Goal: Transaction & Acquisition: Purchase product/service

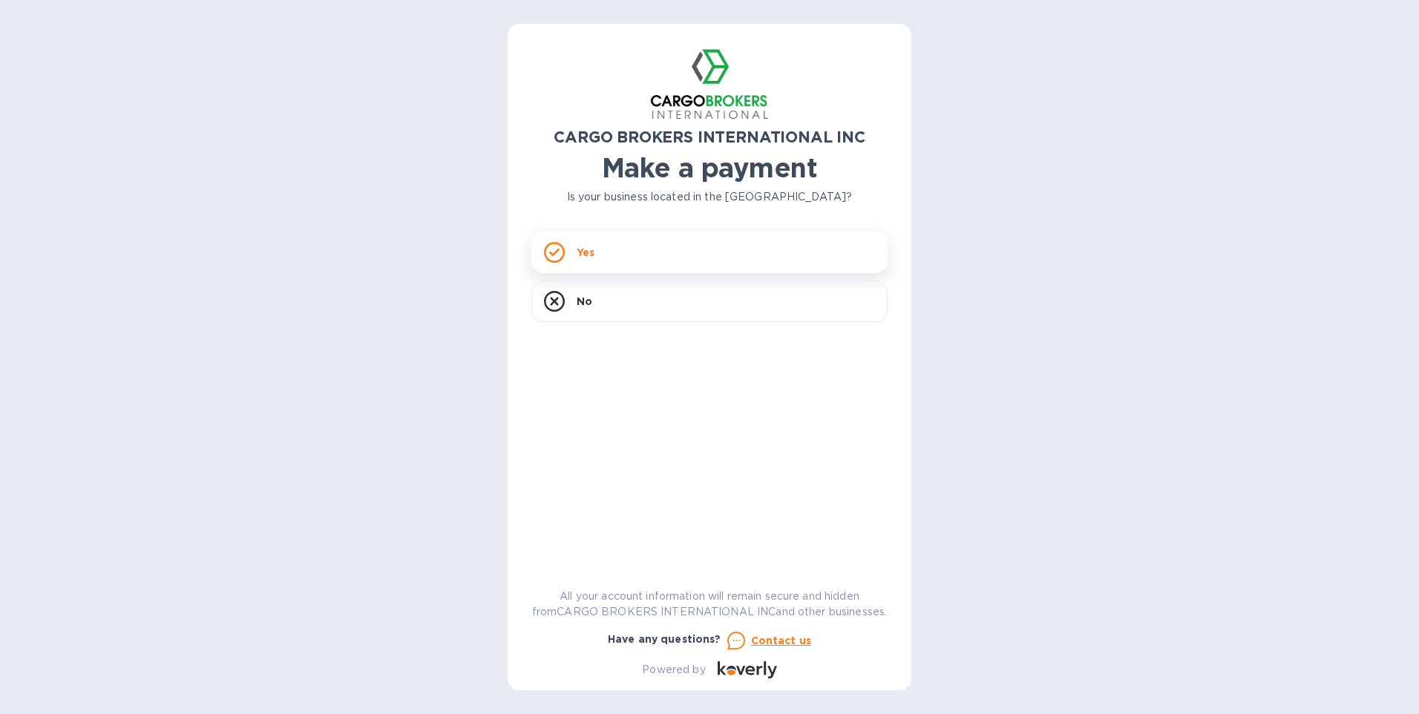
click at [574, 248] on div "Yes" at bounding box center [709, 253] width 356 height 42
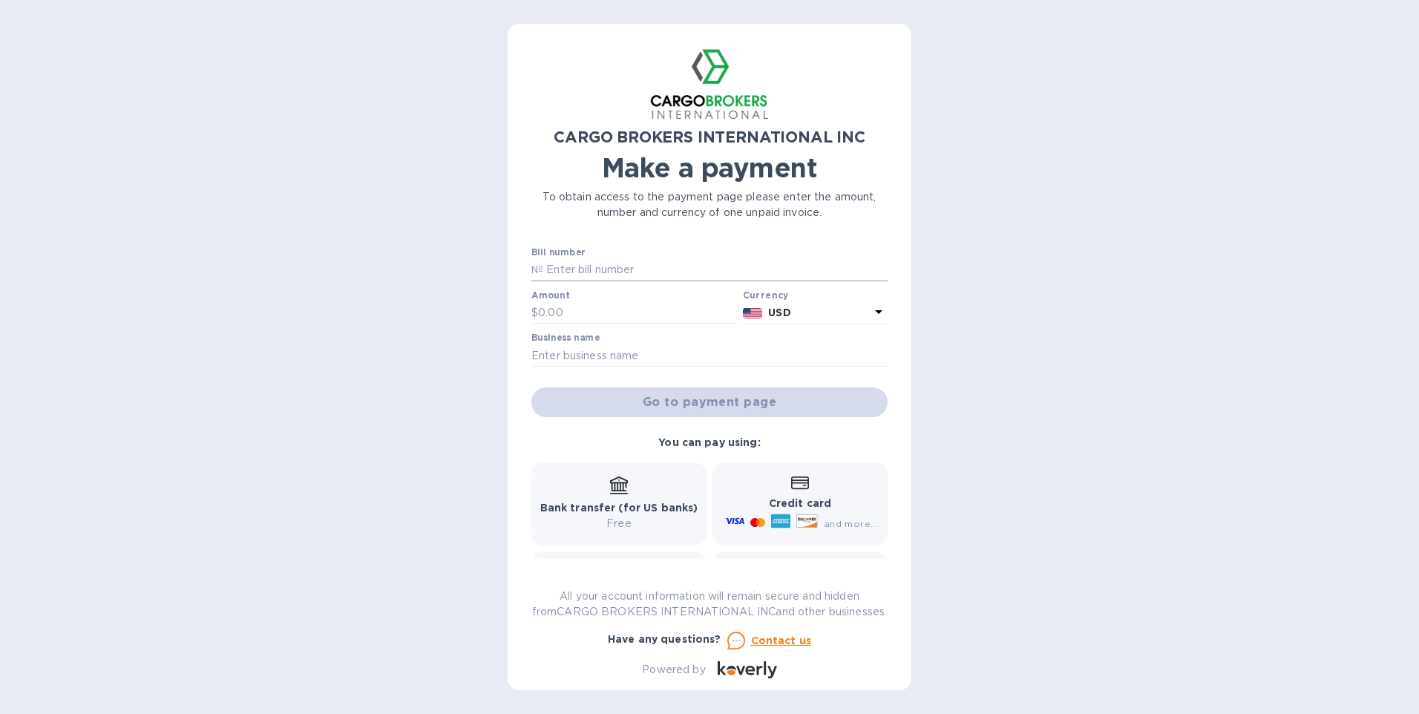
click at [543, 271] on input "text" at bounding box center [715, 270] width 344 height 22
click at [548, 267] on input "text" at bounding box center [715, 270] width 344 height 22
paste input "S00018041/A"
type input "S00018041/A"
click at [556, 309] on input "text" at bounding box center [637, 313] width 199 height 22
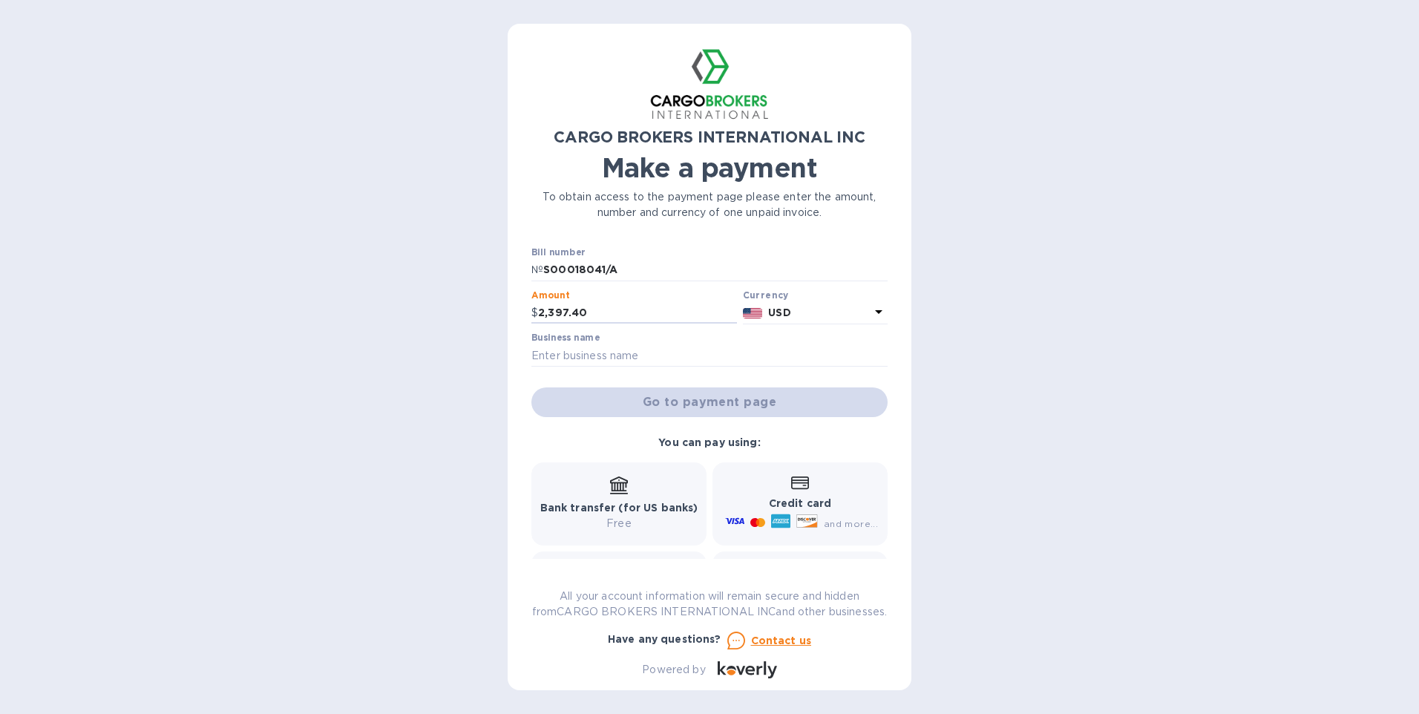
type input "2,397.40"
click at [568, 352] on input "text" at bounding box center [709, 355] width 356 height 22
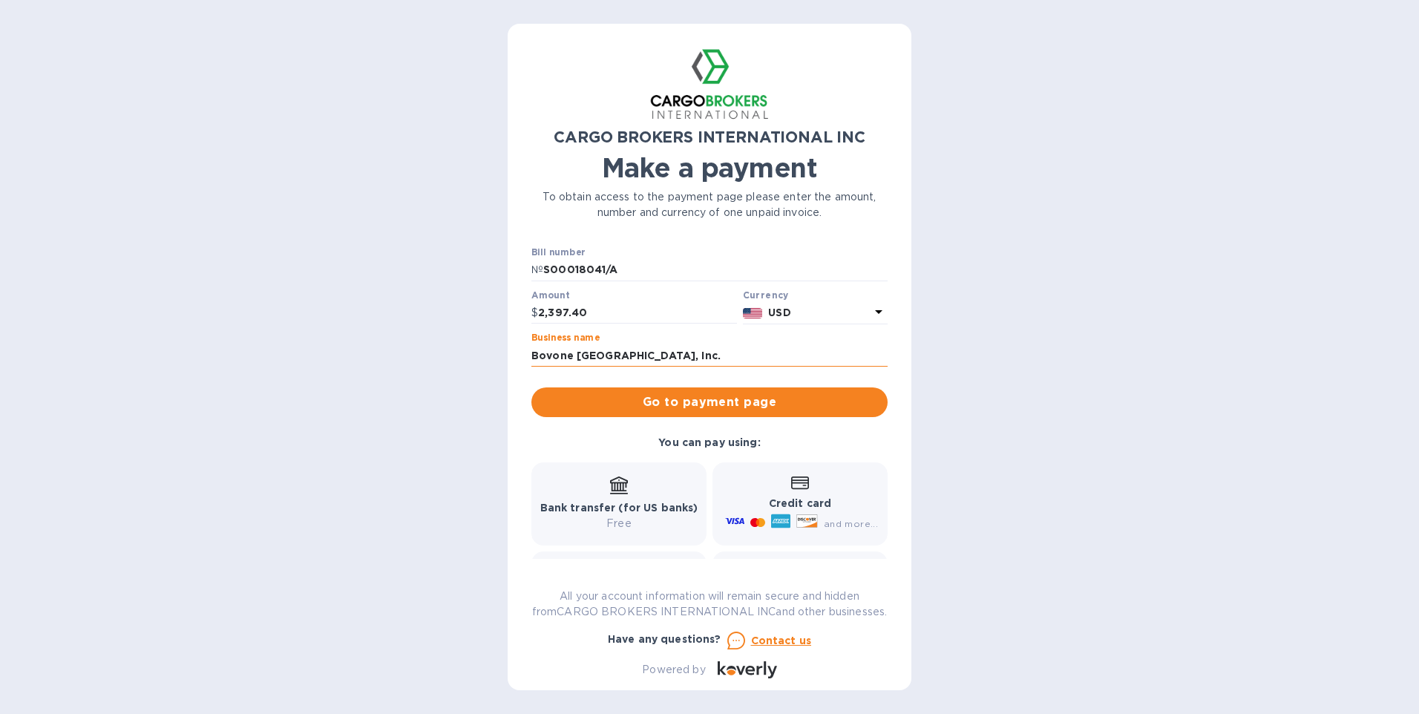
click at [680, 352] on input "Bovone [GEOGRAPHIC_DATA], Inc." at bounding box center [709, 355] width 356 height 22
type input "Bovone [GEOGRAPHIC_DATA]"
click at [545, 270] on input "S00018041/A" at bounding box center [715, 270] width 344 height 22
type input "S00018041/A"
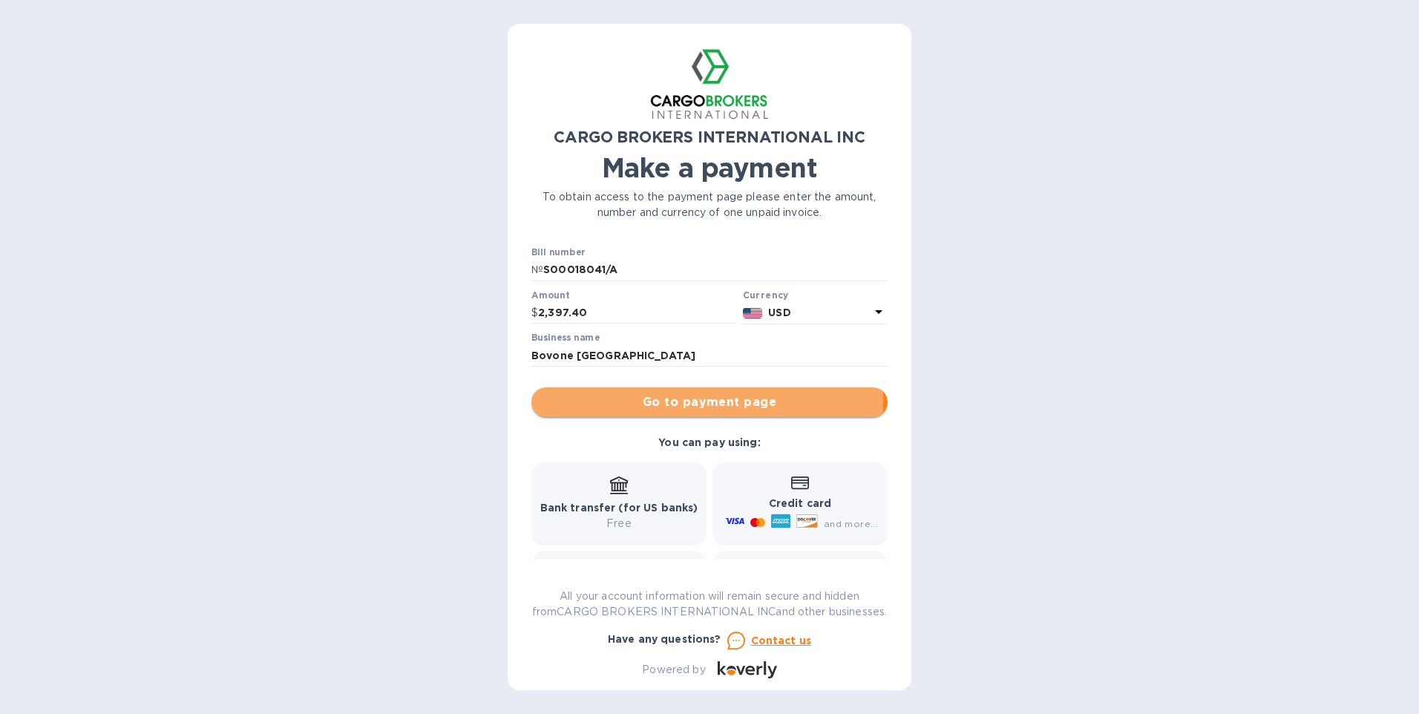
click at [675, 399] on span "Go to payment page" at bounding box center [709, 402] width 332 height 18
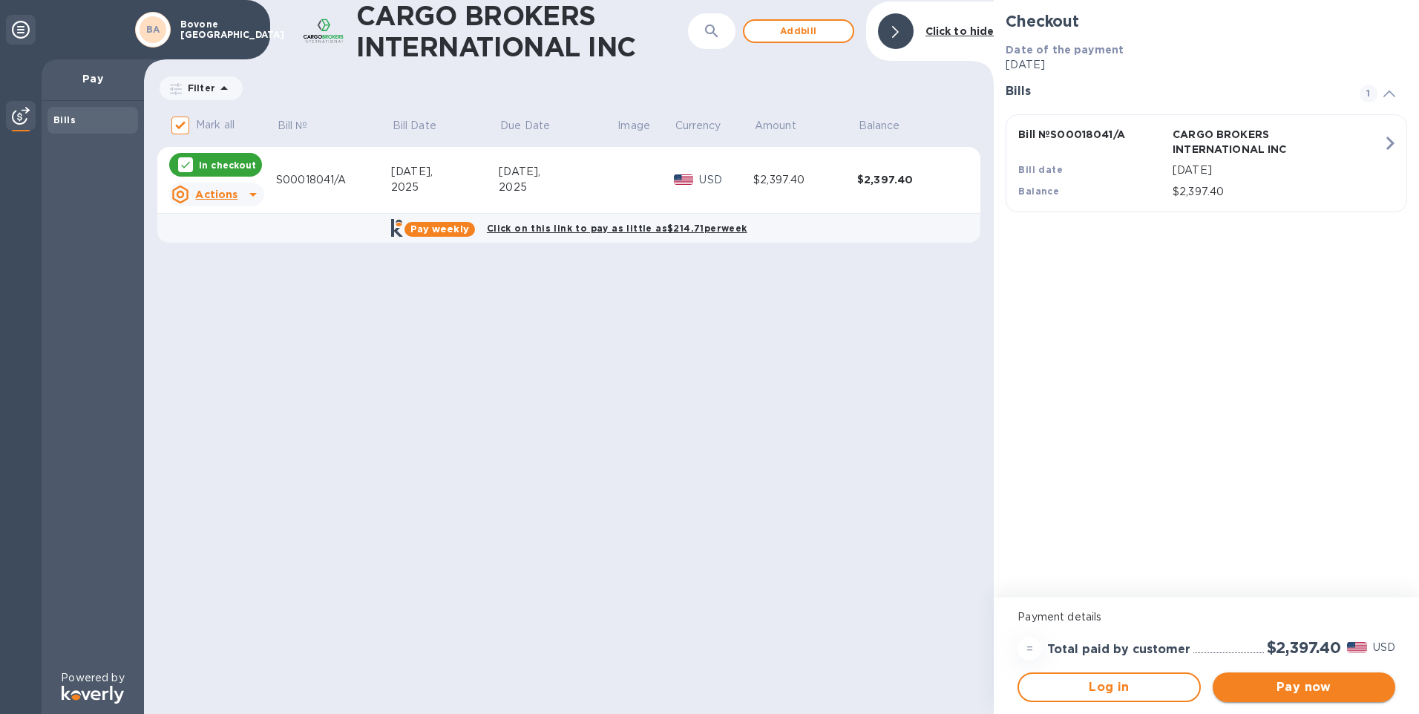
click at [1325, 689] on span "Pay now" at bounding box center [1303, 687] width 159 height 18
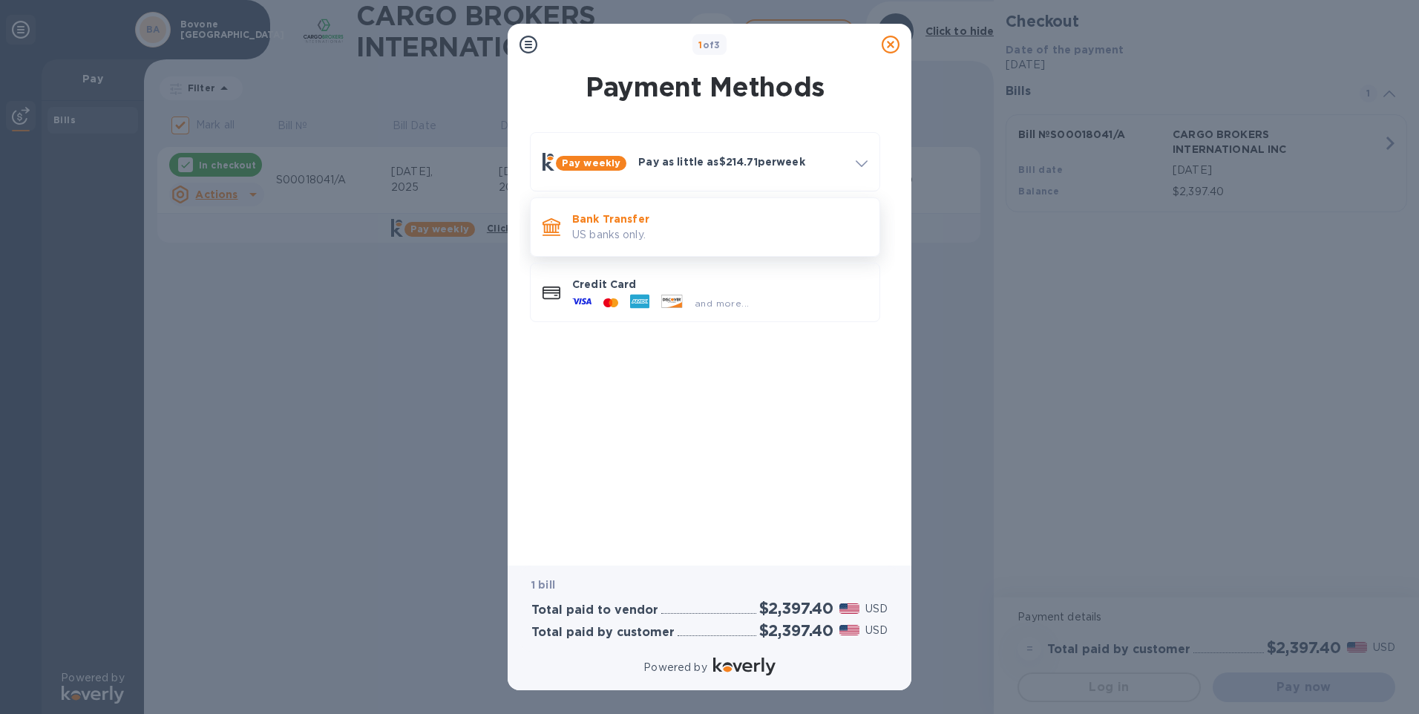
click at [620, 223] on p "Bank Transfer" at bounding box center [719, 218] width 295 height 15
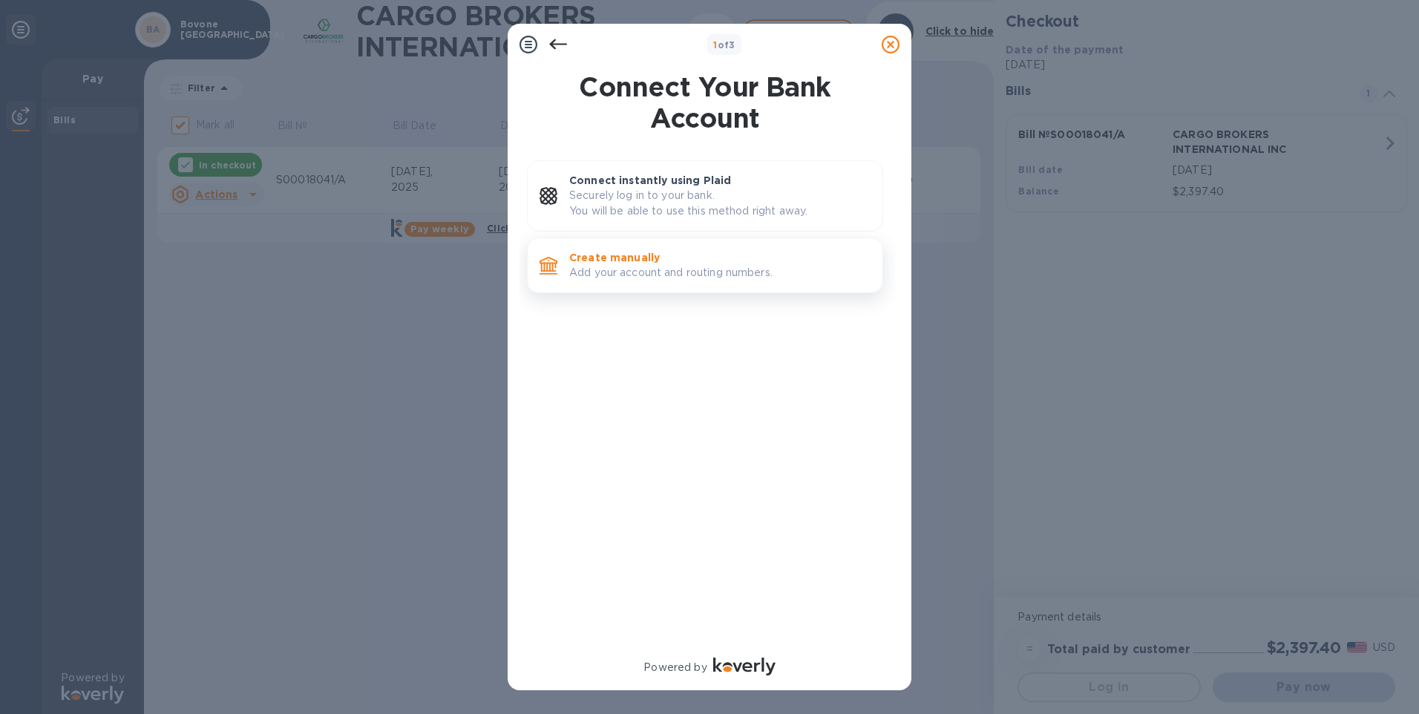
click at [600, 269] on p "Add your account and routing numbers." at bounding box center [719, 273] width 301 height 16
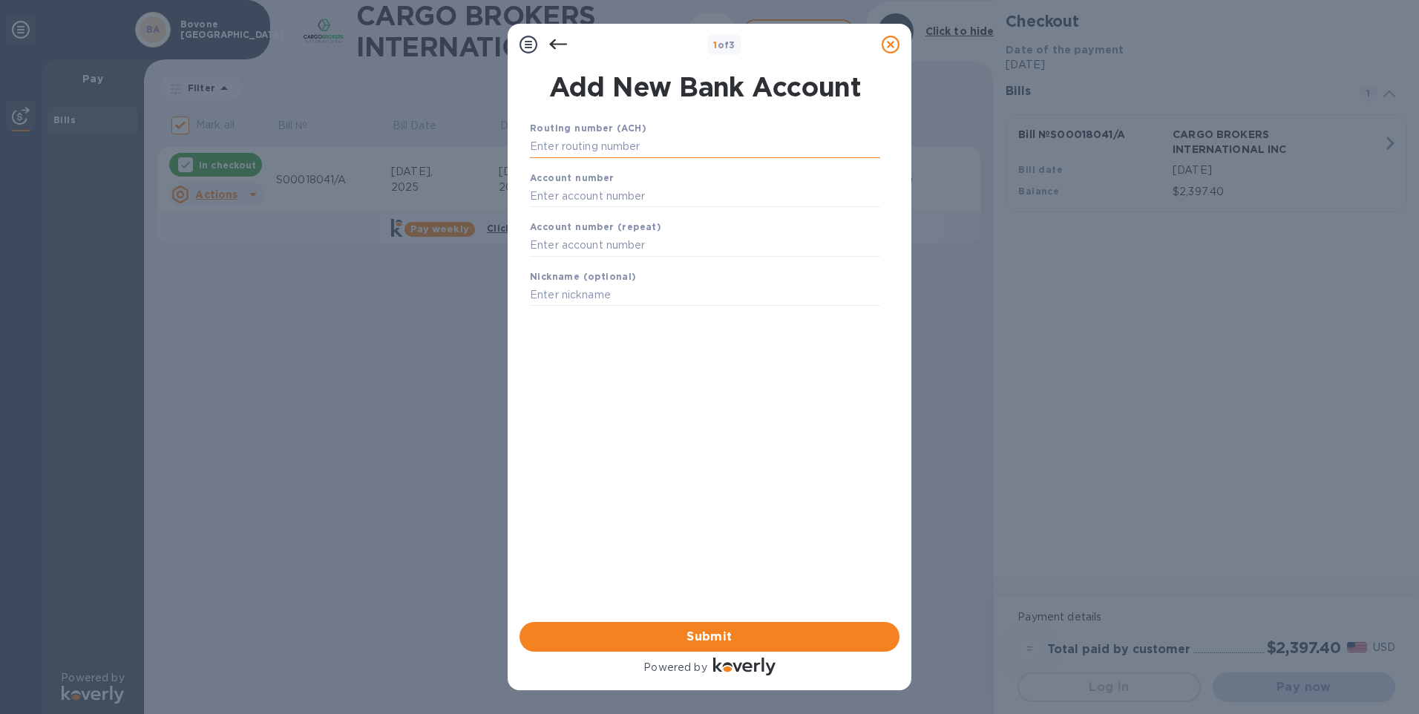
click at [564, 144] on input "text" at bounding box center [705, 147] width 350 height 22
type input "043318092"
click at [551, 217] on input "text" at bounding box center [705, 214] width 350 height 22
type input "98235186"
click at [567, 265] on input "text" at bounding box center [705, 264] width 350 height 22
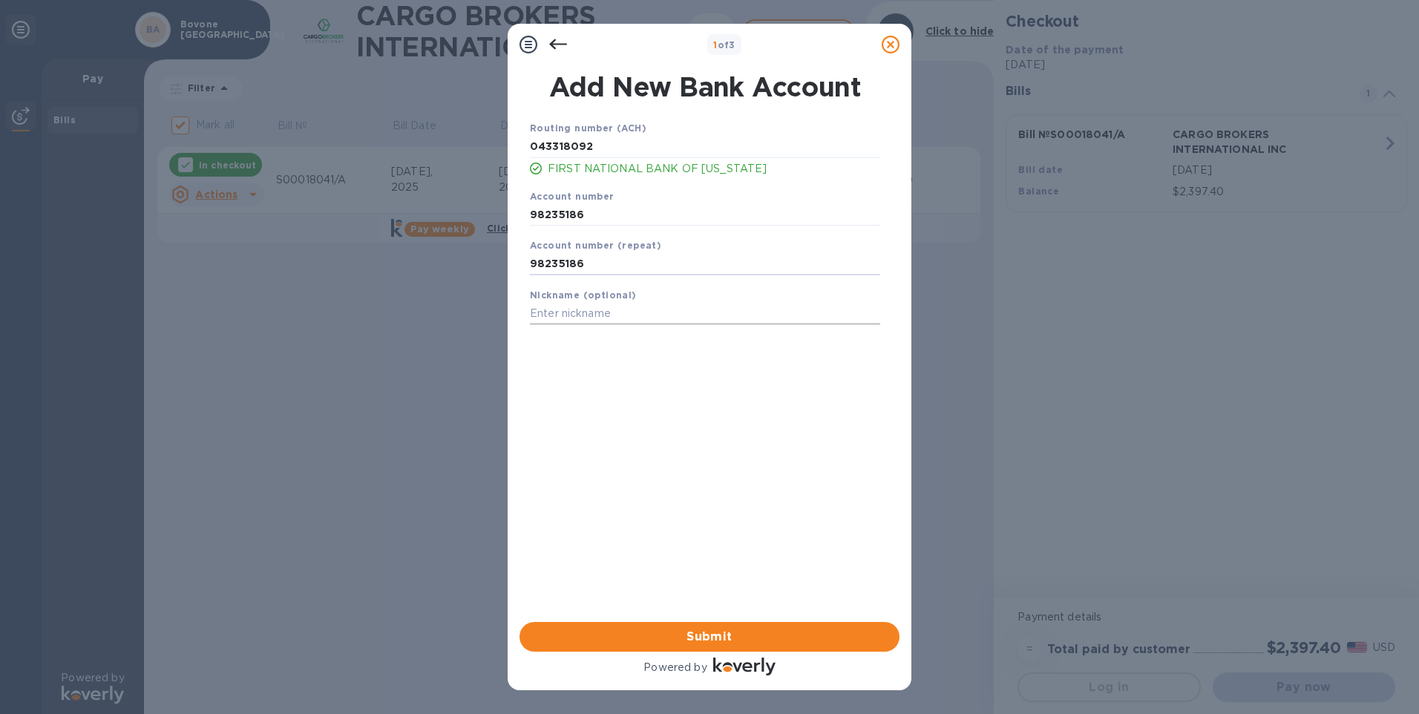
type input "98235186"
click at [591, 317] on input "text" at bounding box center [705, 314] width 350 height 22
type input "BNA - FNB"
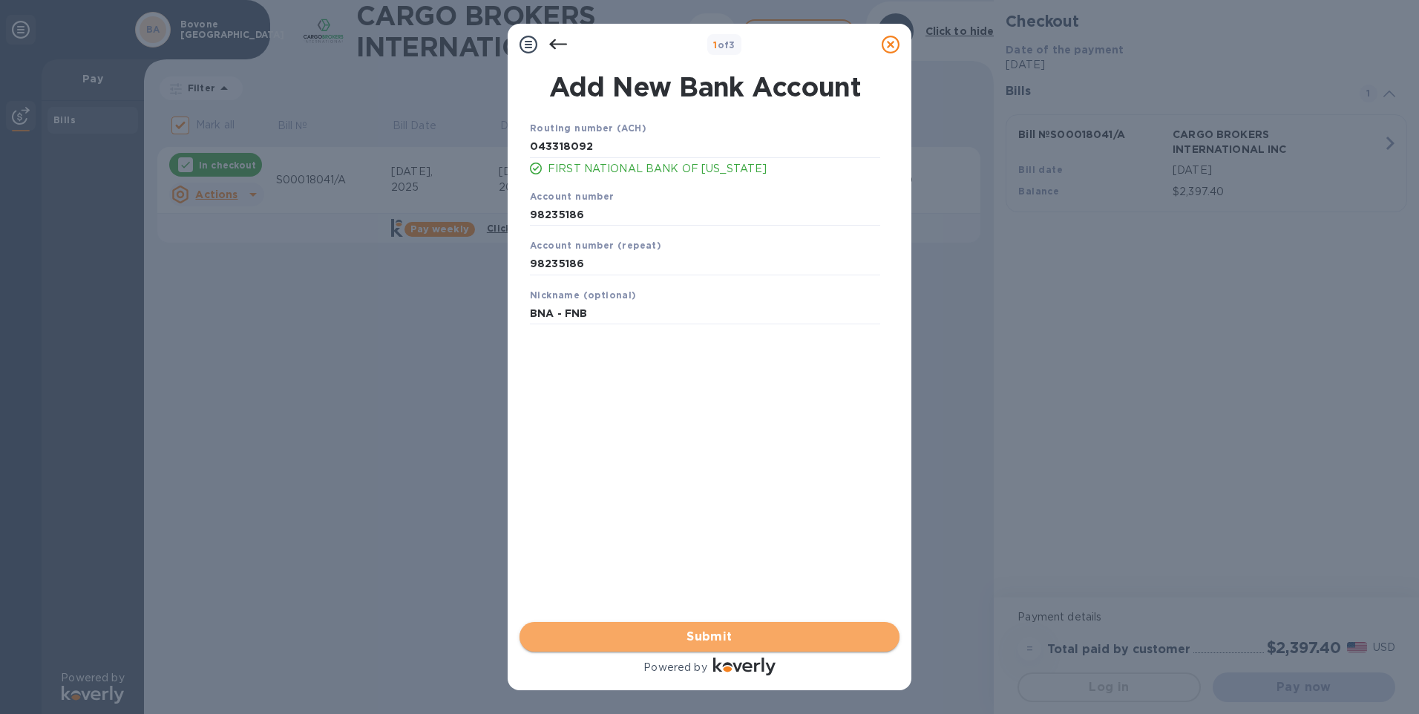
click at [712, 634] on span "Submit" at bounding box center [709, 637] width 356 height 18
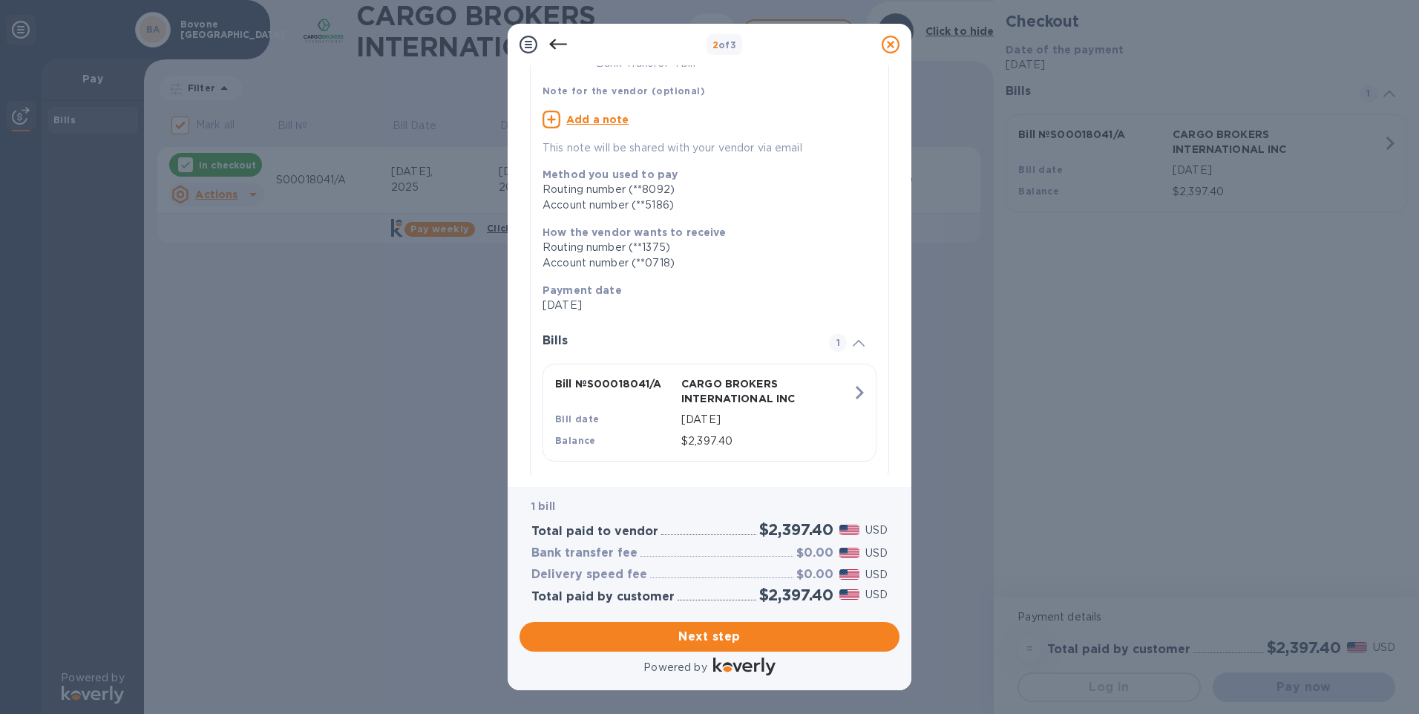
scroll to position [126, 0]
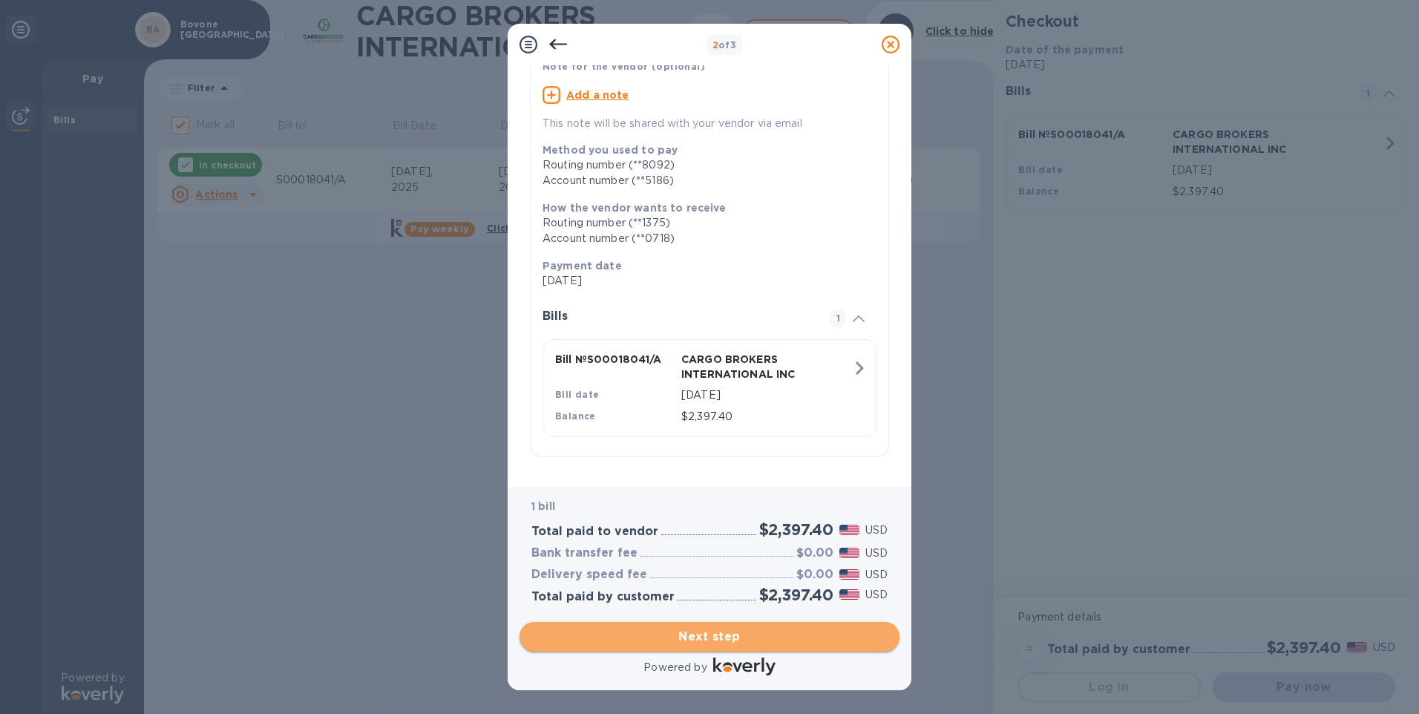
click at [703, 634] on span "Next step" at bounding box center [709, 637] width 356 height 18
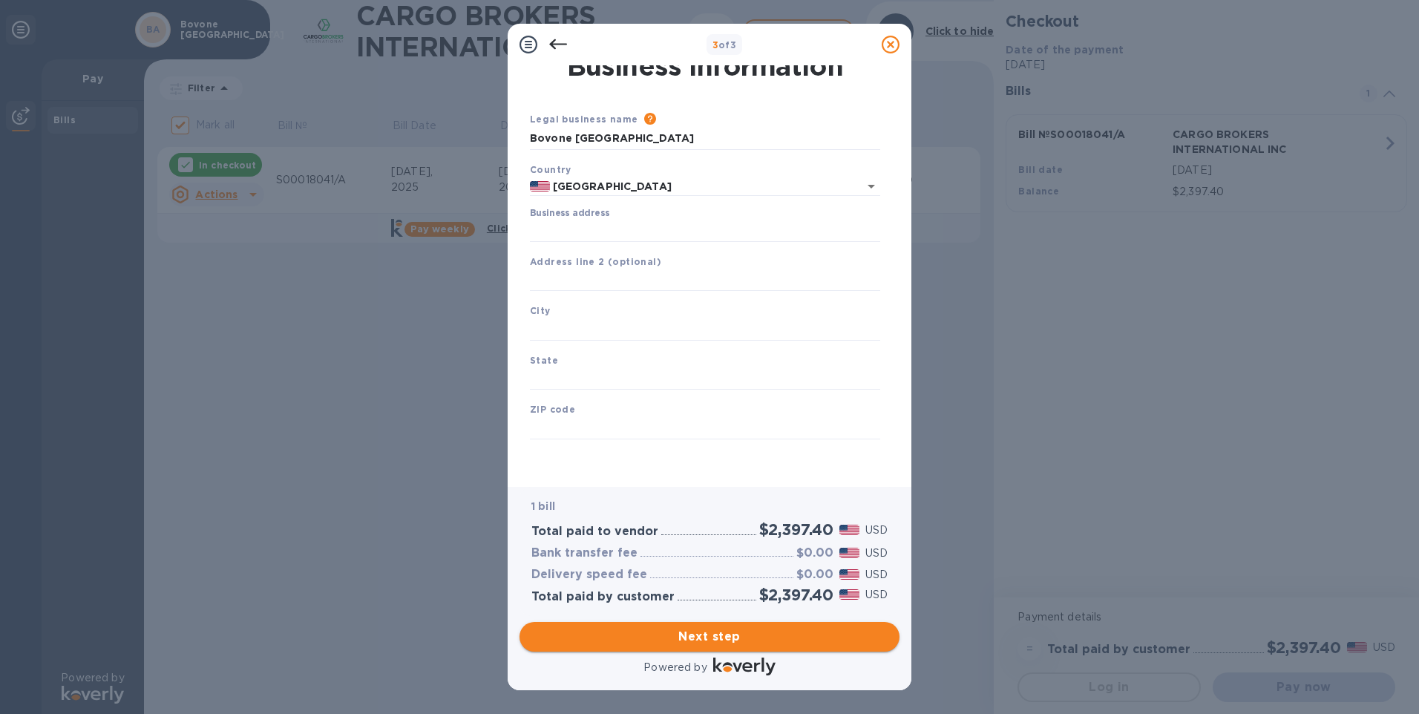
scroll to position [12, 0]
click at [566, 234] on input "Business address" at bounding box center [705, 231] width 350 height 22
type input "2018 Barnes Street"
type input "Reidsville"
type input "NC"
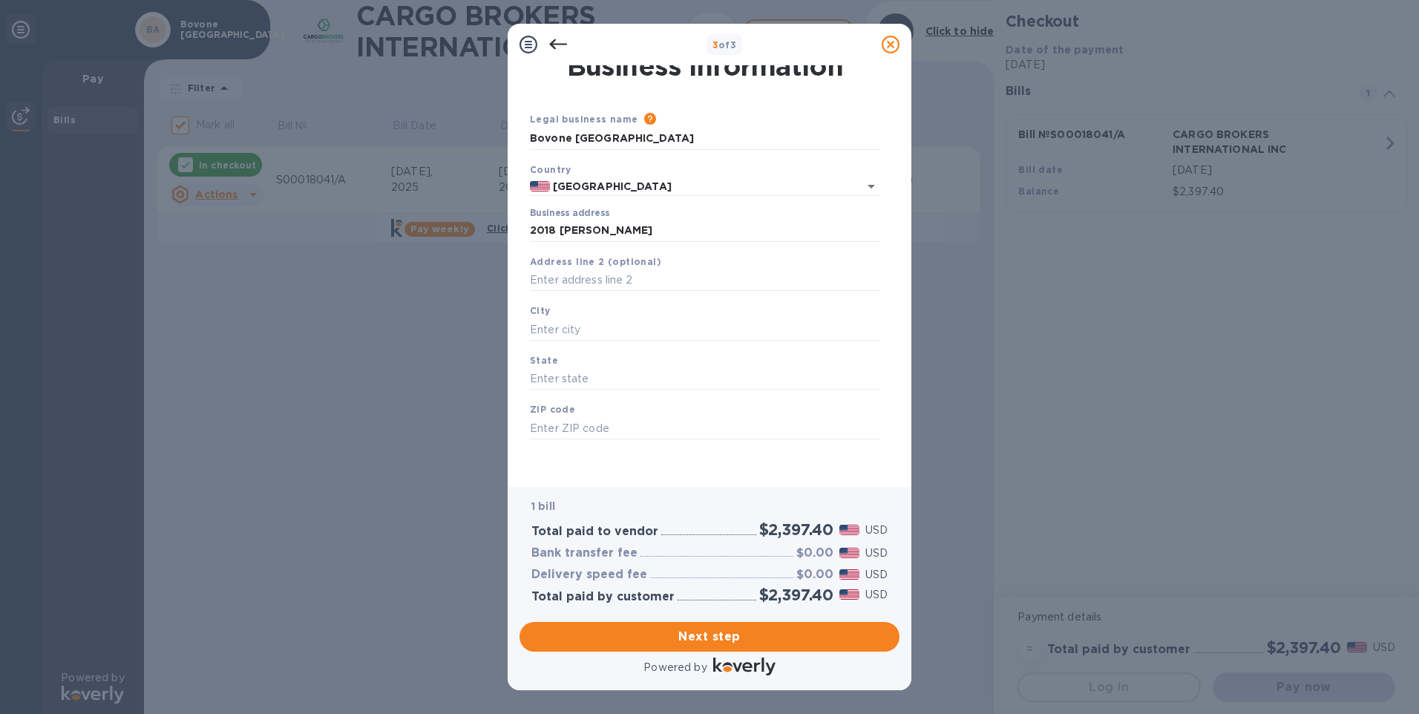
type input "27320"
click at [715, 636] on span "Next step" at bounding box center [709, 637] width 356 height 18
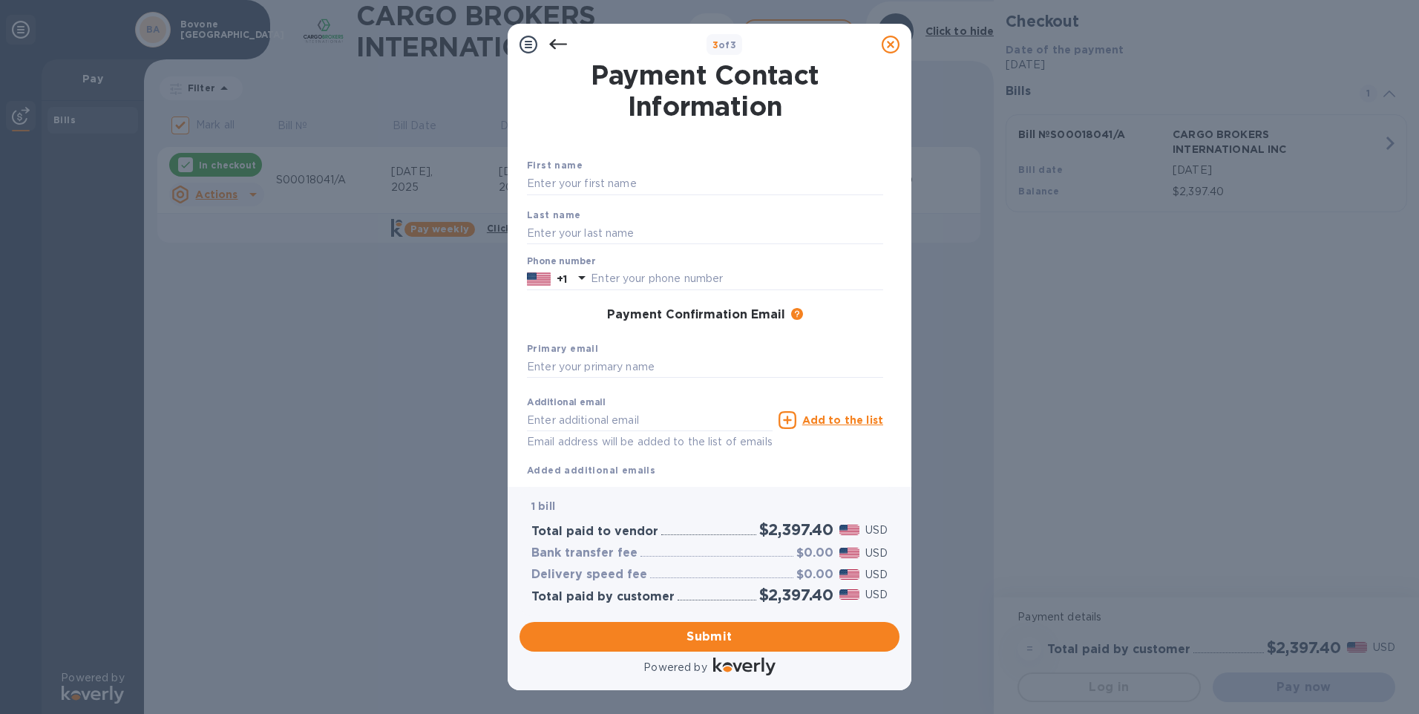
scroll to position [0, 0]
click at [539, 182] on input "text" at bounding box center [705, 187] width 356 height 22
type input "Jo"
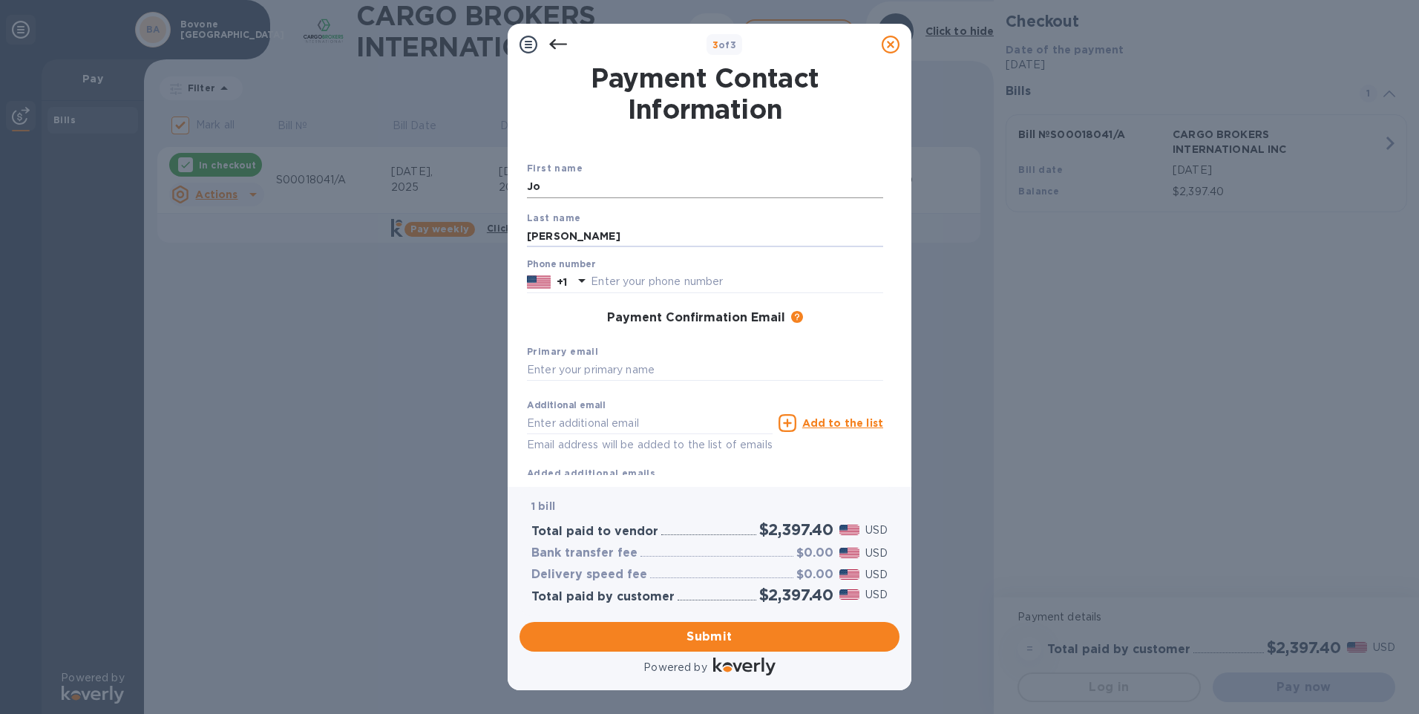
type input "Hoover"
type input "3366378226"
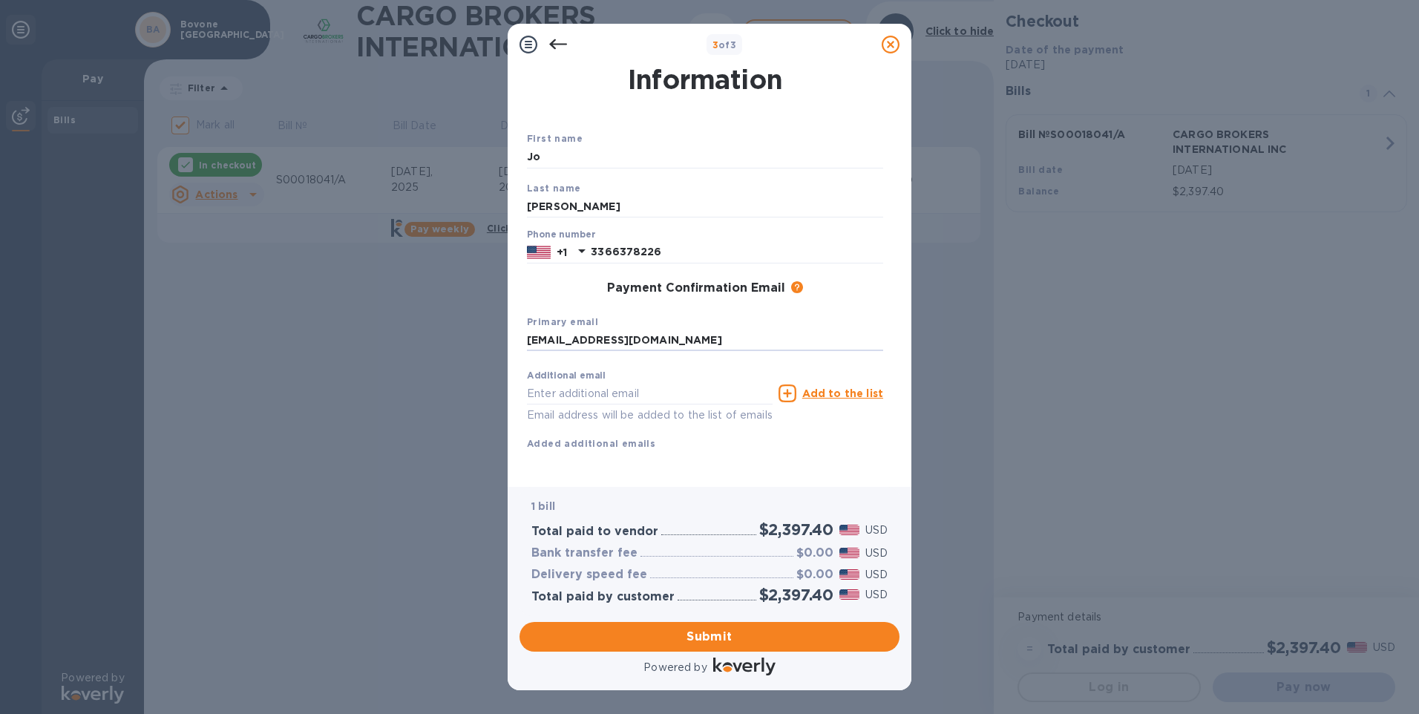
scroll to position [47, 0]
type input "jhoover@bovone.com"
click at [702, 633] on span "Submit" at bounding box center [709, 637] width 356 height 18
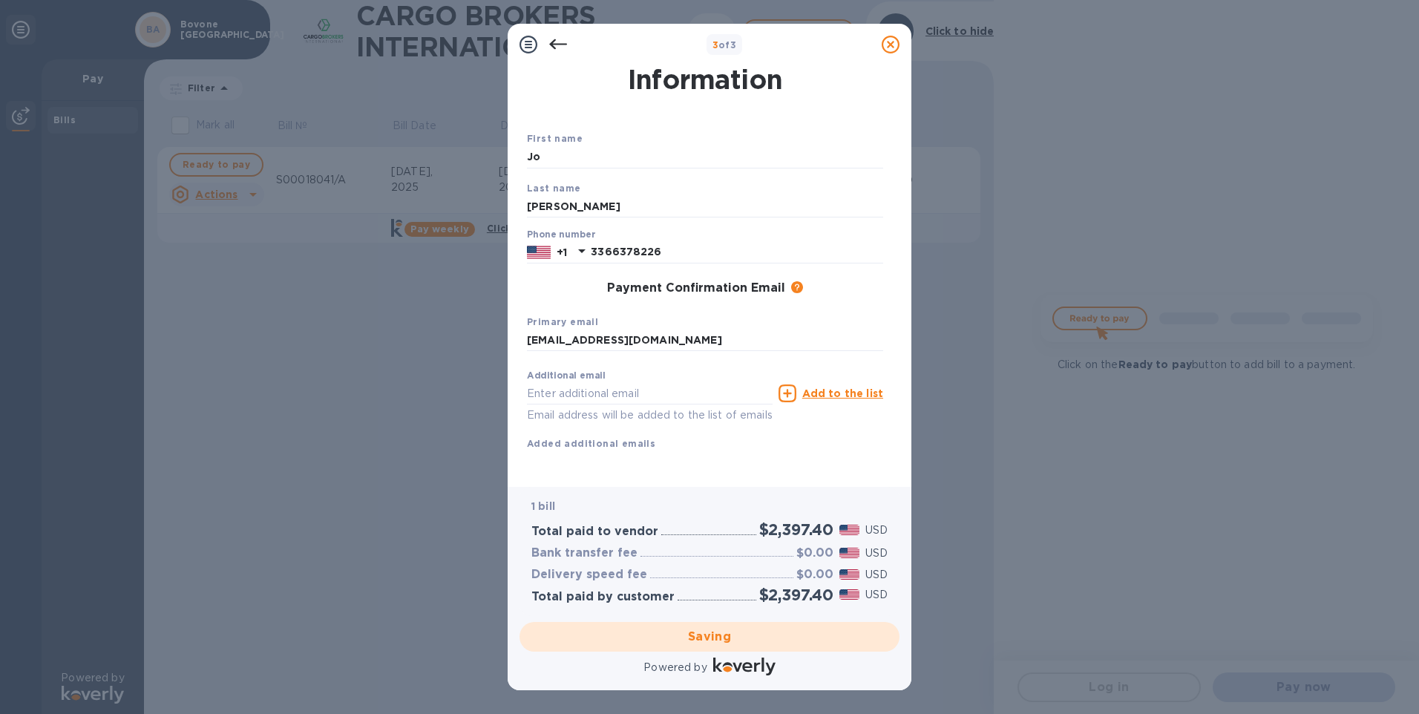
checkbox input "false"
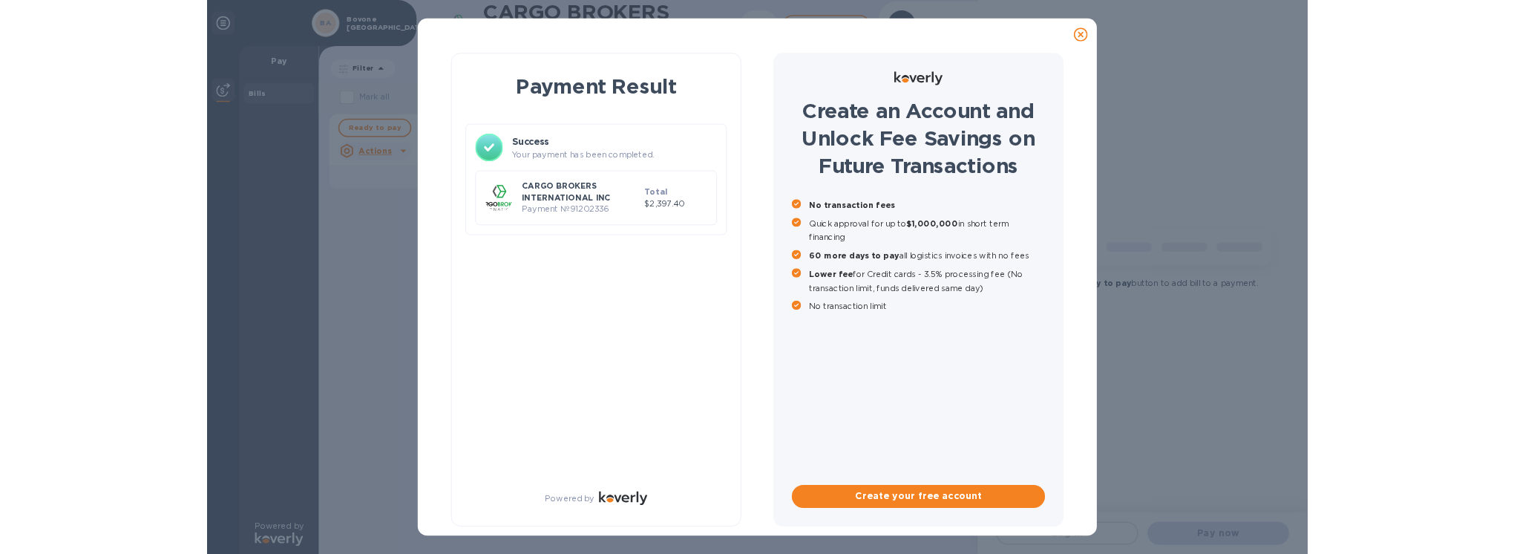
scroll to position [0, 0]
